Goal: Task Accomplishment & Management: Manage account settings

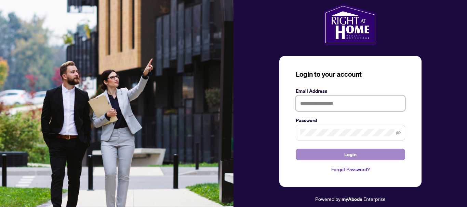
type input "**********"
click at [350, 156] on span "Login" at bounding box center [350, 154] width 12 height 11
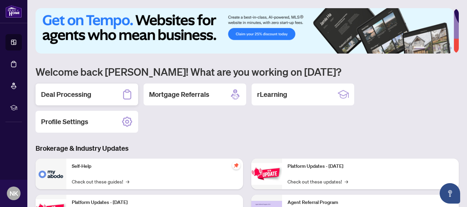
click at [84, 97] on h2 "Deal Processing" at bounding box center [66, 95] width 50 height 10
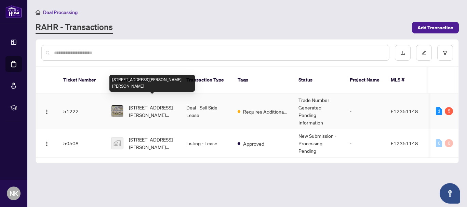
click at [174, 104] on span "[STREET_ADDRESS][PERSON_NAME][PERSON_NAME]" at bounding box center [152, 111] width 46 height 15
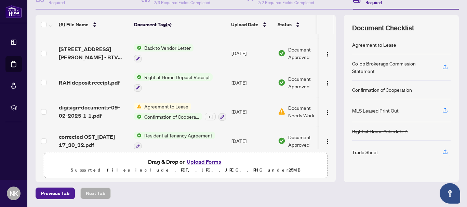
scroll to position [57, 0]
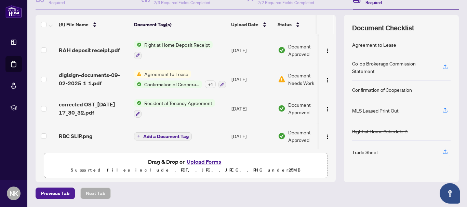
click at [176, 77] on div "Agreement to Lease Confirmation of Cooperation + 1" at bounding box center [180, 79] width 92 height 18
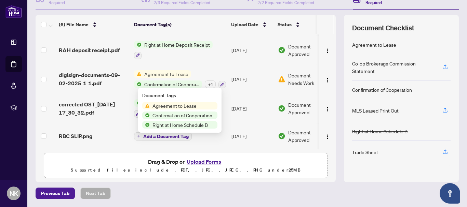
click at [182, 105] on span "Agreement to Lease" at bounding box center [175, 106] width 50 height 8
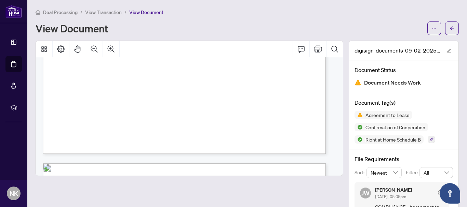
scroll to position [2154, 0]
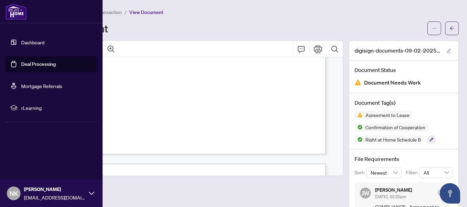
click at [21, 63] on link "Deal Processing" at bounding box center [38, 64] width 35 height 6
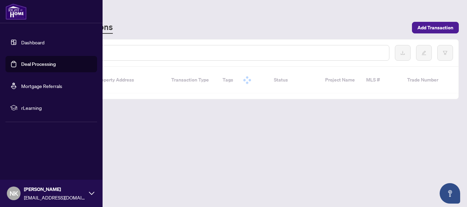
click at [31, 66] on link "Deal Processing" at bounding box center [38, 64] width 35 height 6
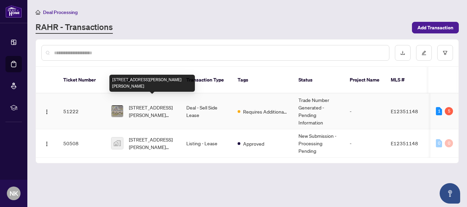
click at [156, 104] on span "[STREET_ADDRESS][PERSON_NAME][PERSON_NAME]" at bounding box center [152, 111] width 46 height 15
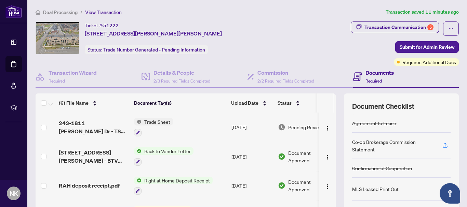
click at [154, 120] on span "Trade Sheet" at bounding box center [157, 122] width 31 height 8
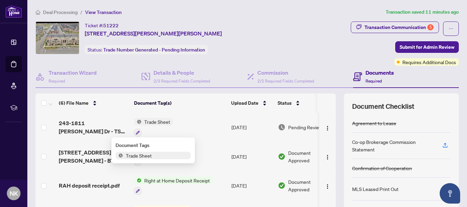
click at [142, 158] on span "Trade Sheet" at bounding box center [138, 156] width 31 height 8
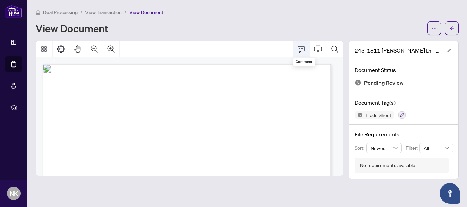
click at [302, 49] on icon "Comment" at bounding box center [301, 49] width 8 height 8
click at [303, 50] on icon "Comment" at bounding box center [301, 49] width 8 height 8
click at [301, 50] on icon "Comment" at bounding box center [301, 49] width 8 height 8
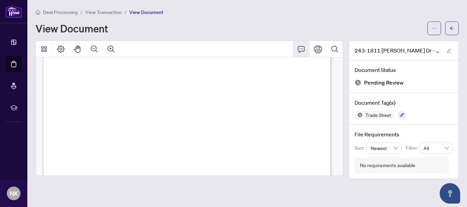
scroll to position [268, 0]
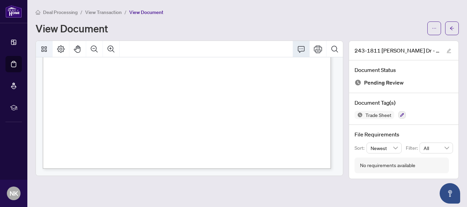
click at [45, 46] on icon "Thumbnails" at bounding box center [43, 48] width 5 height 5
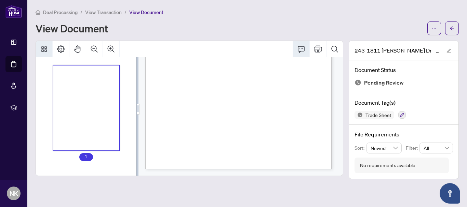
scroll to position [136, 0]
click at [63, 46] on icon "Page Layout" at bounding box center [61, 49] width 8 height 8
click at [45, 49] on icon "Thumbnails" at bounding box center [44, 49] width 8 height 8
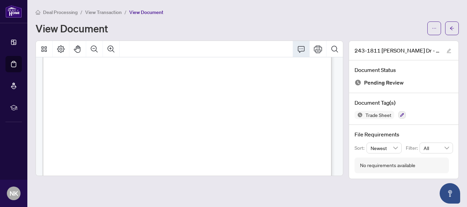
click at [301, 51] on icon "Comment" at bounding box center [301, 49] width 7 height 6
click at [302, 49] on icon "Comment" at bounding box center [301, 49] width 8 height 8
click at [319, 49] on icon "Print" at bounding box center [318, 49] width 8 height 8
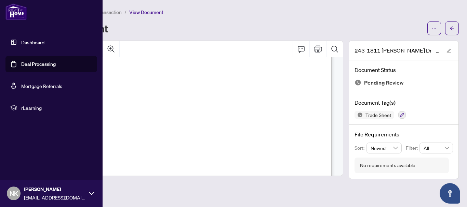
click at [24, 64] on link "Deal Processing" at bounding box center [38, 64] width 35 height 6
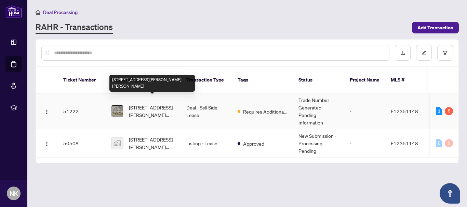
click at [174, 108] on span "[STREET_ADDRESS][PERSON_NAME][PERSON_NAME]" at bounding box center [152, 111] width 46 height 15
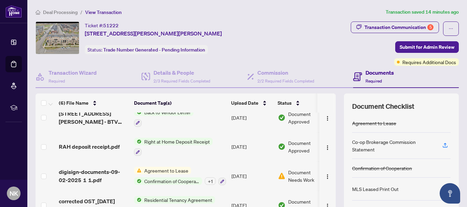
scroll to position [58, 0]
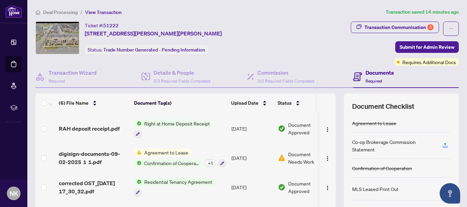
click at [301, 154] on span "Document Needs Work" at bounding box center [306, 158] width 36 height 15
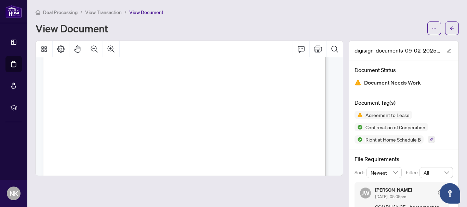
scroll to position [1709, 0]
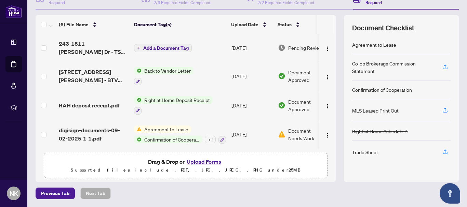
click at [160, 49] on span "Add a Document Tag" at bounding box center [165, 48] width 45 height 5
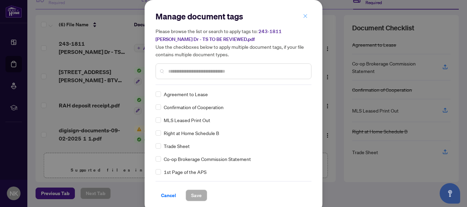
click at [304, 16] on icon "close" at bounding box center [306, 16] width 4 height 4
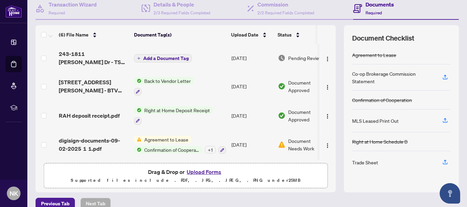
click at [175, 80] on span "Back to Vendor Letter" at bounding box center [168, 81] width 52 height 8
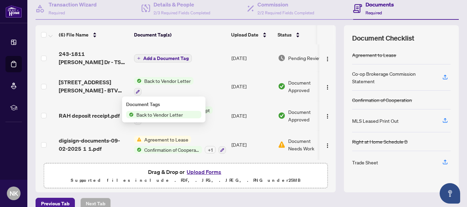
click at [178, 117] on span "Back to Vendor Letter" at bounding box center [160, 115] width 52 height 8
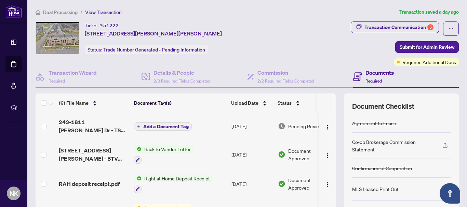
click at [199, 180] on span "Right at Home Deposit Receipt" at bounding box center [177, 179] width 71 height 8
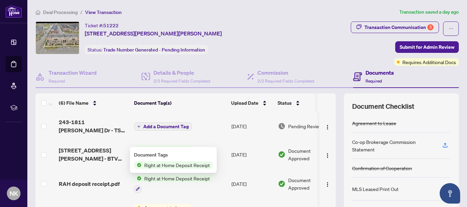
click at [189, 166] on span "Right at Home Deposit Receipt" at bounding box center [177, 166] width 71 height 8
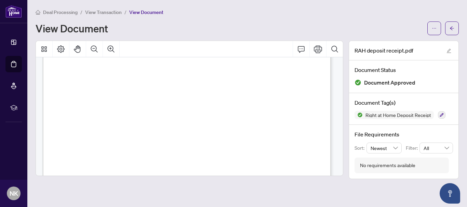
scroll to position [200, 0]
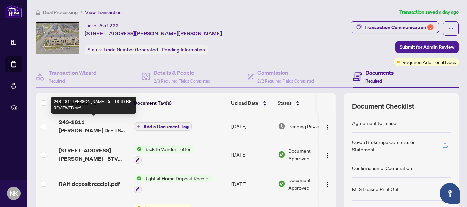
click at [103, 123] on span "243-1811 [PERSON_NAME] Dr - TS TO BE REVIEWED.pdf" at bounding box center [94, 126] width 70 height 16
click at [101, 126] on span "243-1811 [PERSON_NAME] Dr - TS TO BE REVIEWED.pdf" at bounding box center [94, 126] width 70 height 16
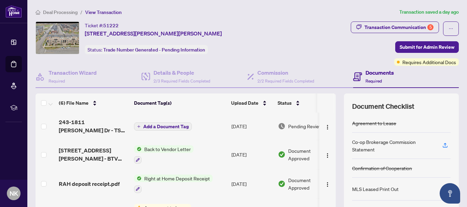
click at [158, 128] on span "Add a Document Tag" at bounding box center [165, 126] width 45 height 5
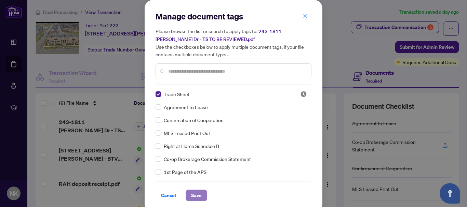
click at [193, 196] on span "Save" at bounding box center [196, 195] width 11 height 11
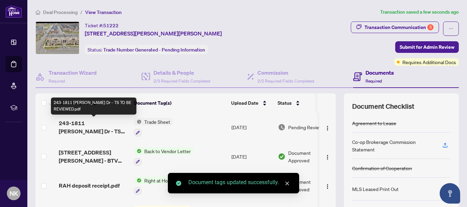
click at [94, 125] on span "243-1811 [PERSON_NAME] Dr - TS TO BE REVIEWED.pdf" at bounding box center [94, 127] width 70 height 16
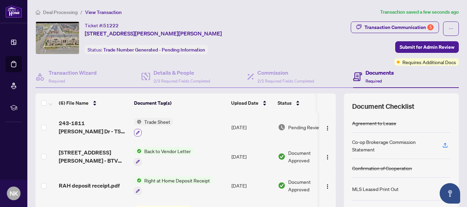
click at [139, 133] on icon "button" at bounding box center [138, 133] width 4 height 4
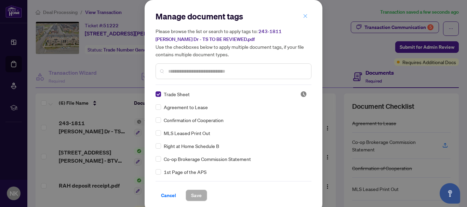
click at [305, 15] on icon "close" at bounding box center [305, 16] width 5 height 5
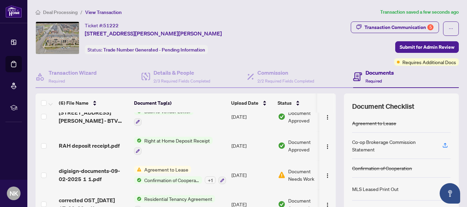
scroll to position [58, 0]
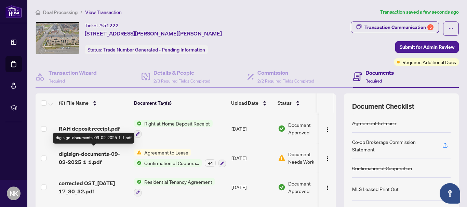
click at [91, 154] on span "digisign-documents-09-02-2025 1 1.pdf" at bounding box center [94, 158] width 70 height 16
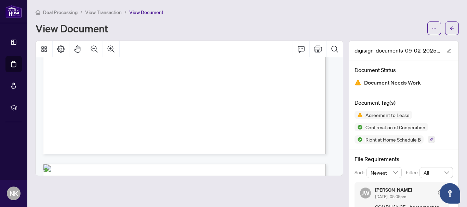
scroll to position [2256, 0]
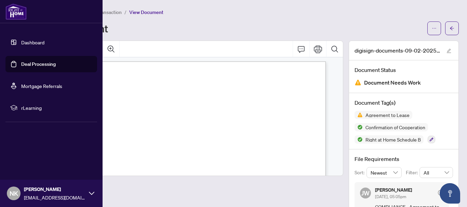
click at [42, 67] on link "Deal Processing" at bounding box center [38, 64] width 35 height 6
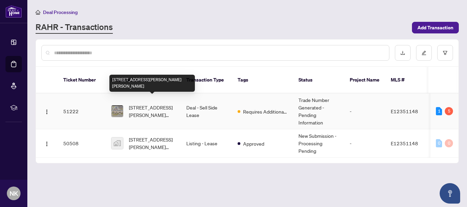
click at [158, 104] on span "[STREET_ADDRESS][PERSON_NAME][PERSON_NAME]" at bounding box center [152, 111] width 46 height 15
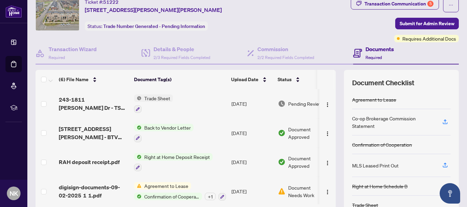
scroll to position [68, 0]
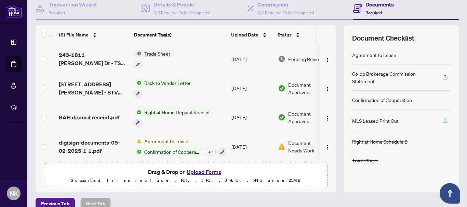
click at [442, 120] on icon "button" at bounding box center [445, 121] width 6 height 6
click at [172, 142] on span "Agreement to Lease" at bounding box center [167, 142] width 50 height 8
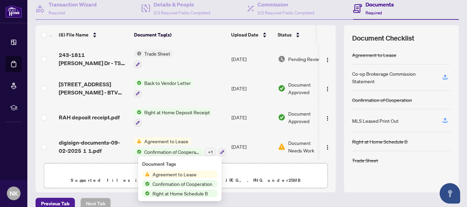
click at [168, 173] on span "Agreement to Lease" at bounding box center [175, 175] width 50 height 8
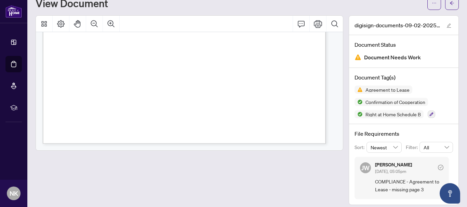
scroll to position [31, 0]
